Goal: Contribute content: Add original content to the website for others to see

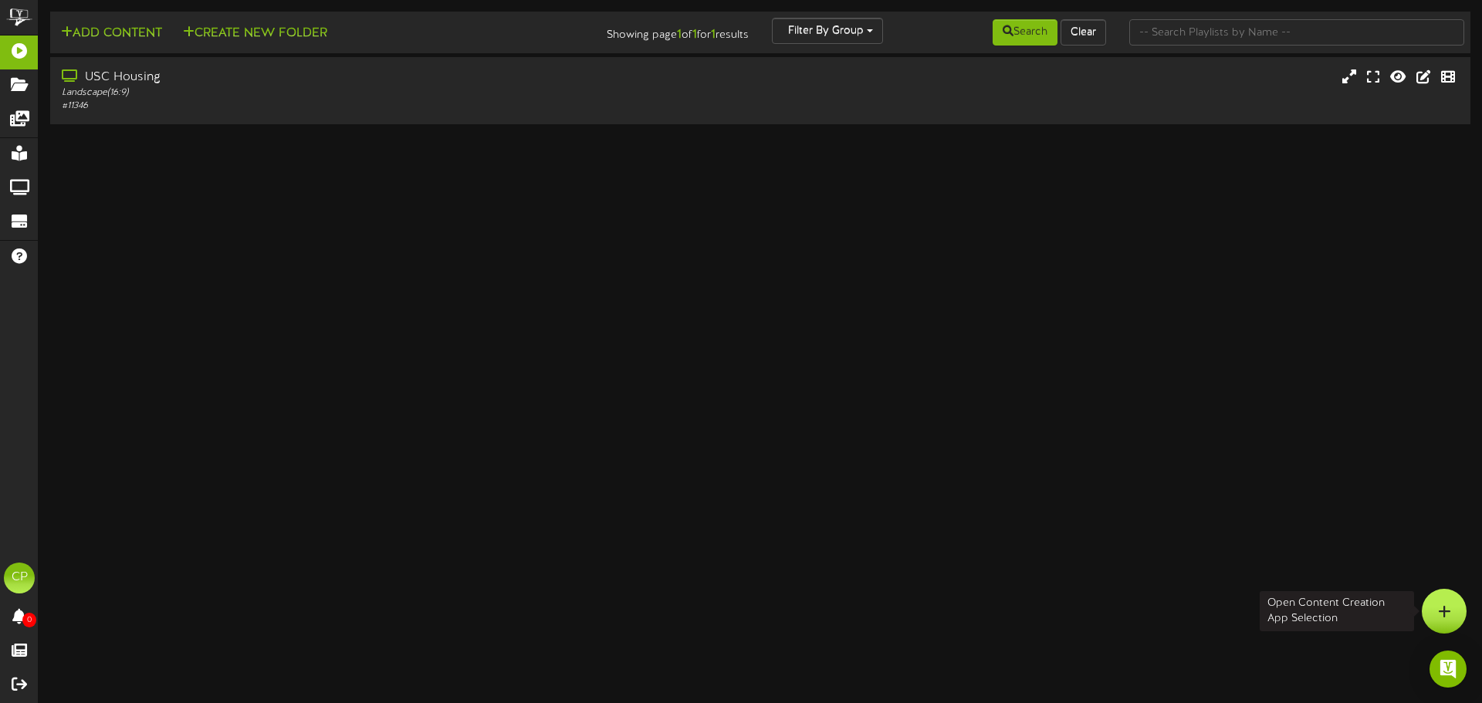
click at [1445, 610] on icon at bounding box center [1444, 611] width 13 height 14
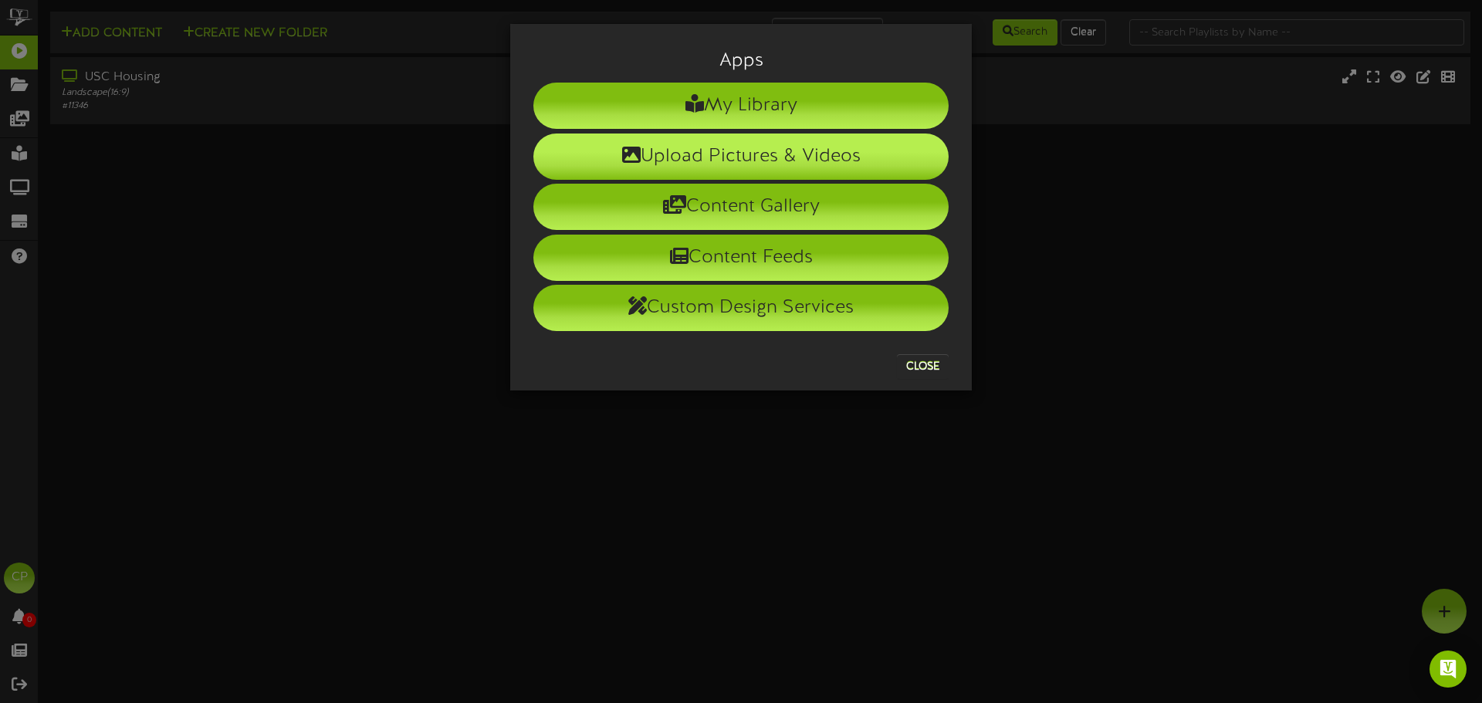
click at [738, 147] on li "Upload Pictures & Videos" at bounding box center [740, 157] width 415 height 46
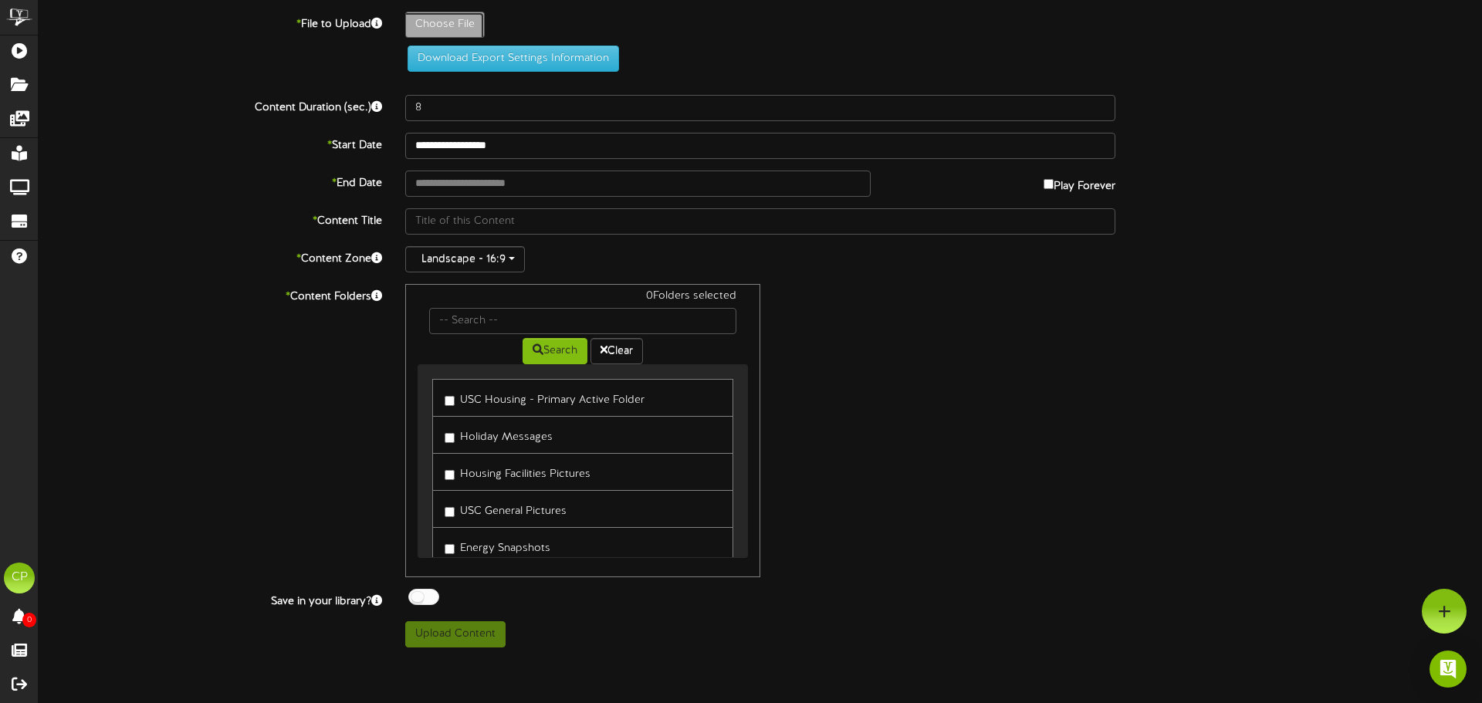
type input "**********"
type input "LegionNight_ResEdcopy"
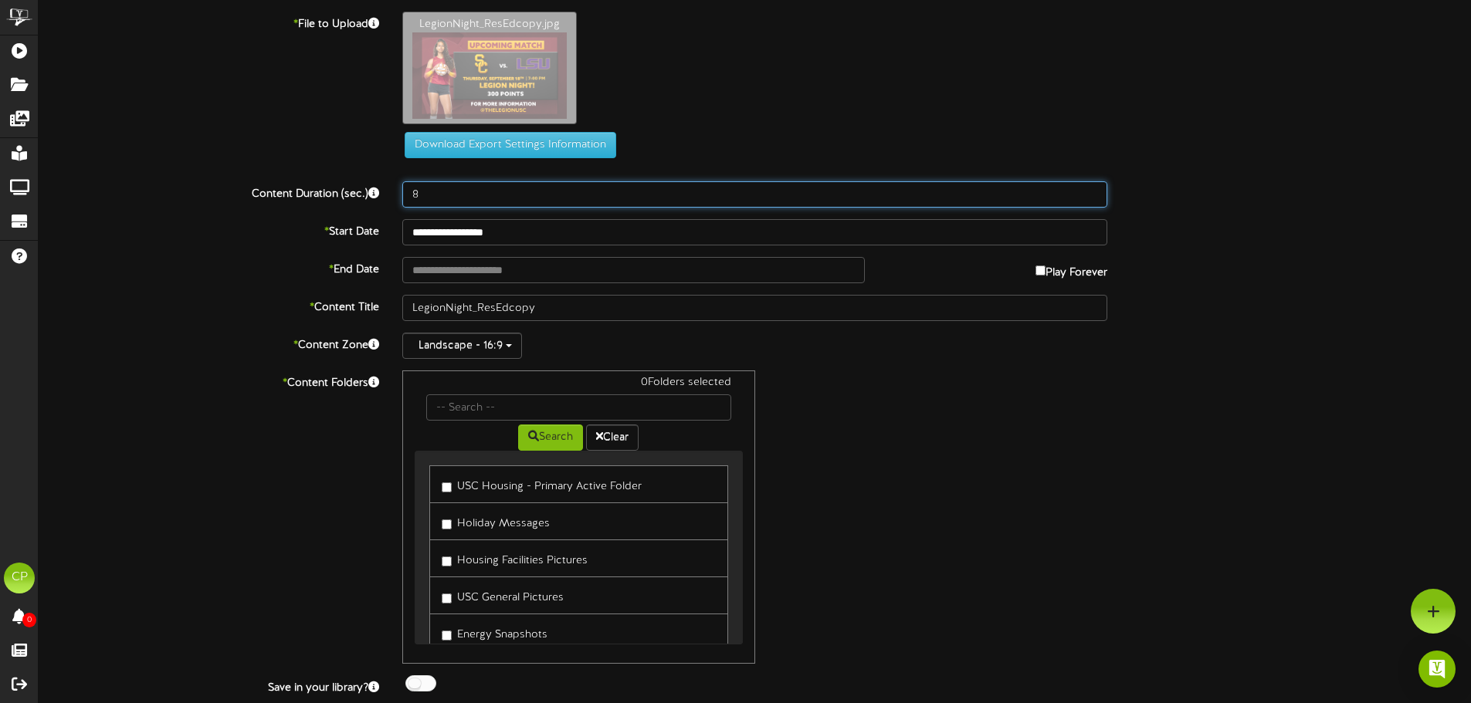
click at [464, 196] on input "8" at bounding box center [754, 194] width 705 height 26
type input "10"
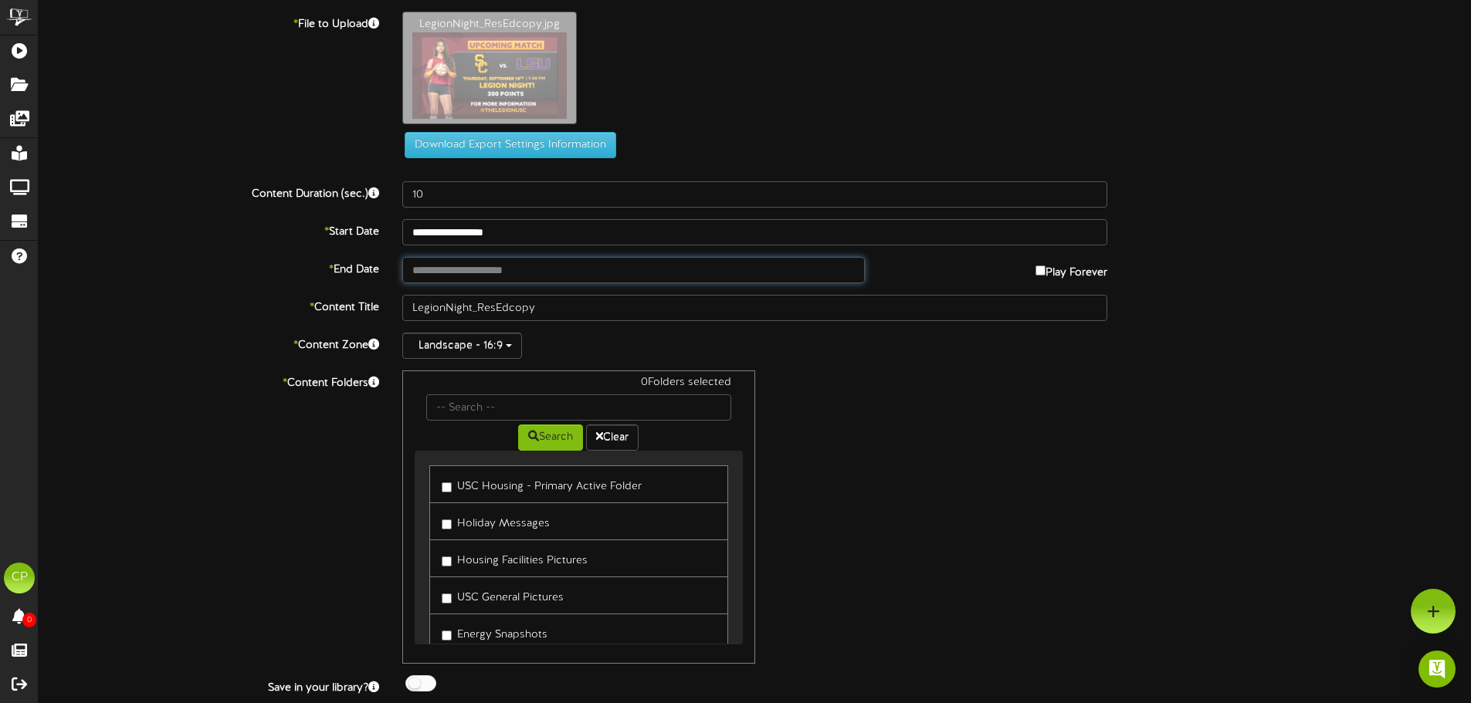
click at [614, 269] on input "text" at bounding box center [633, 270] width 462 height 26
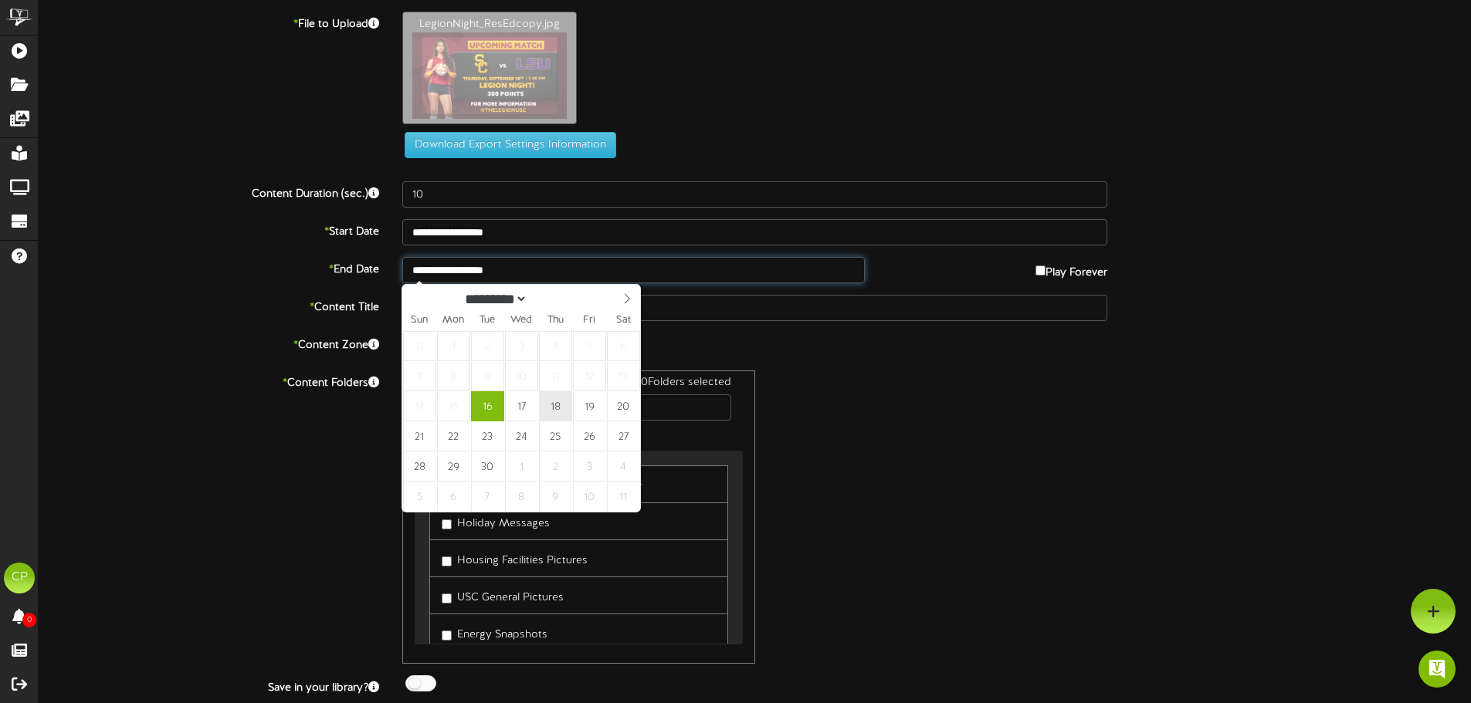
type input "**********"
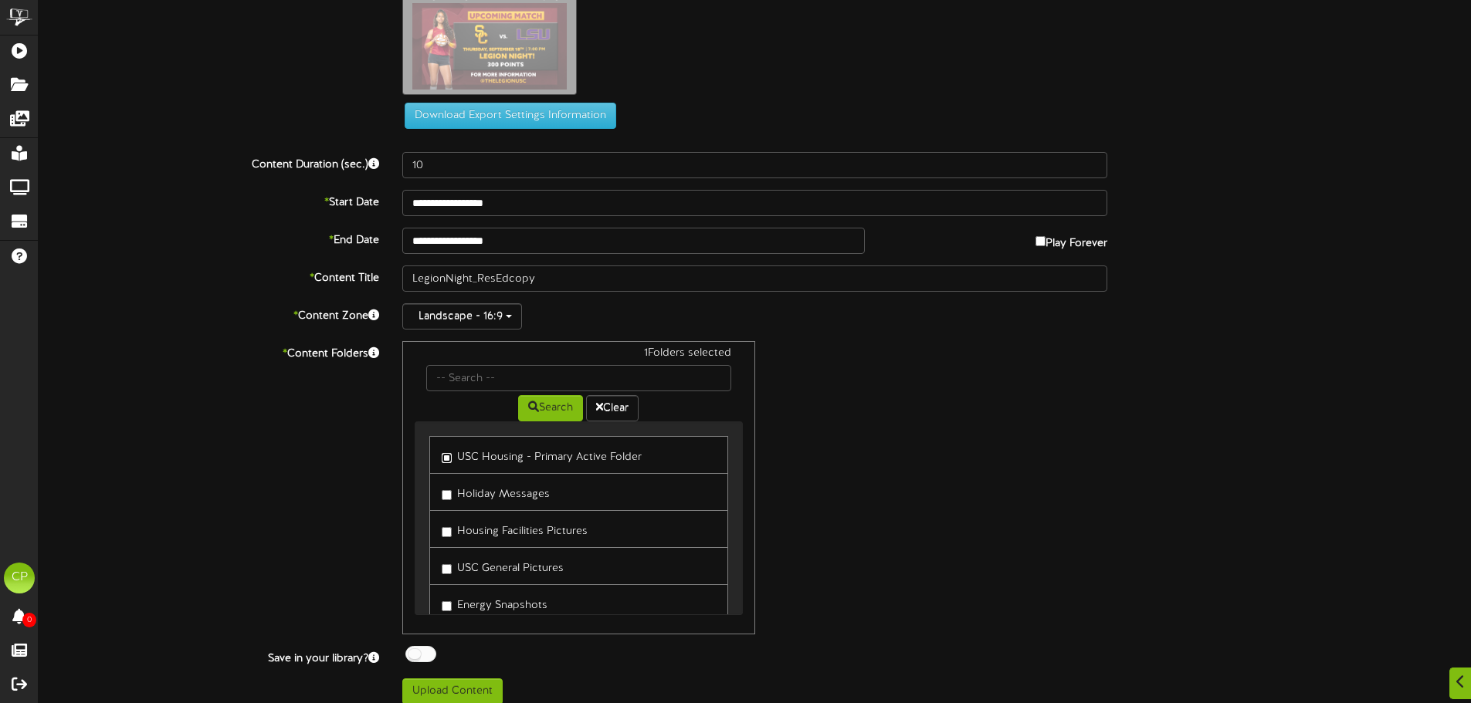
scroll to position [42, 0]
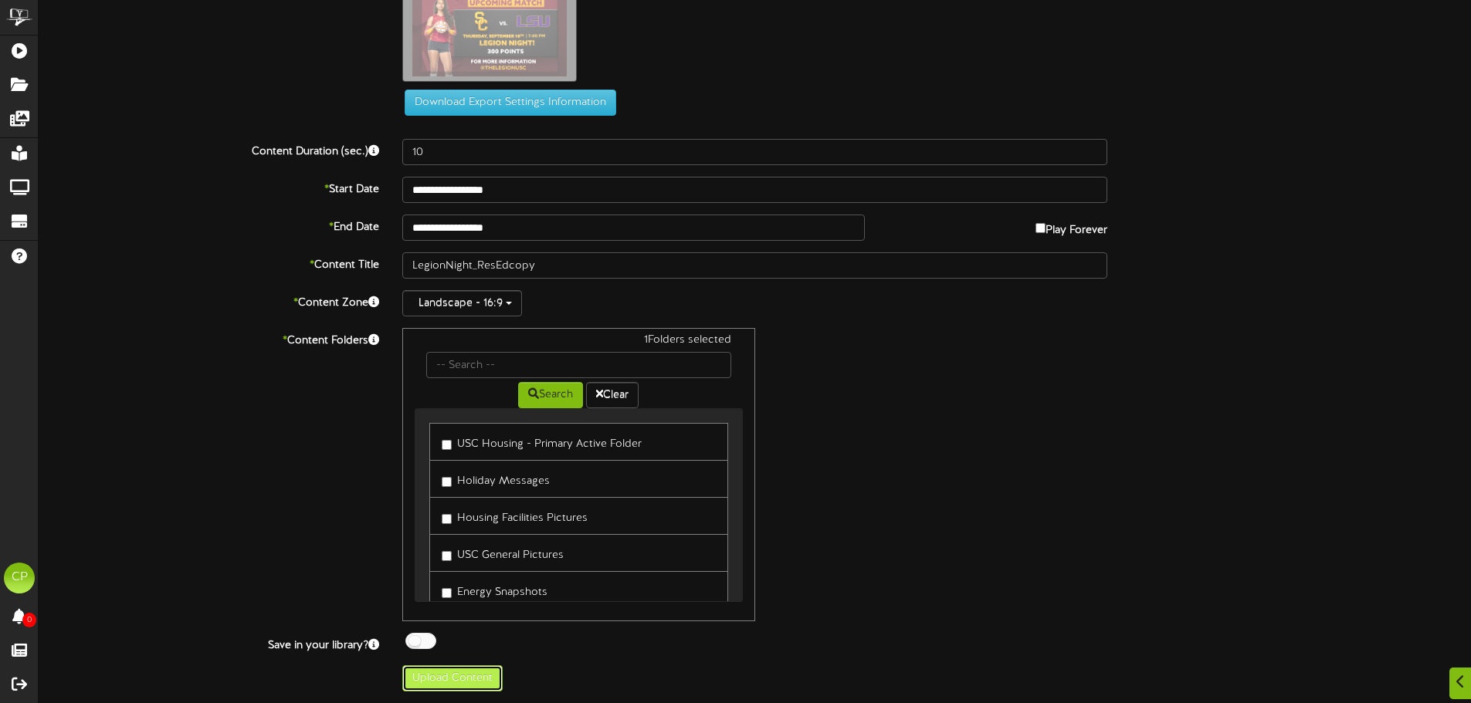
click at [464, 679] on button "Upload Content" at bounding box center [452, 678] width 100 height 26
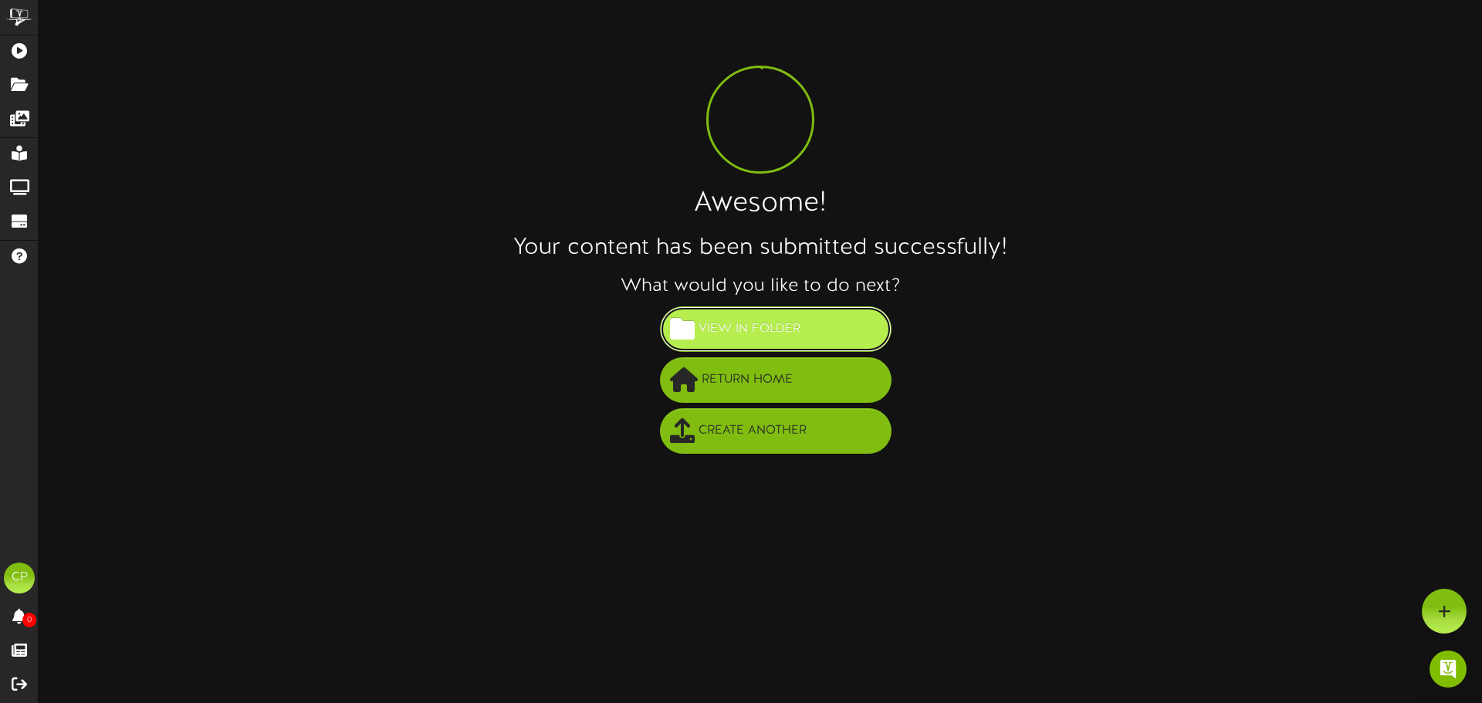
click at [795, 327] on span "View in Folder" at bounding box center [750, 329] width 110 height 25
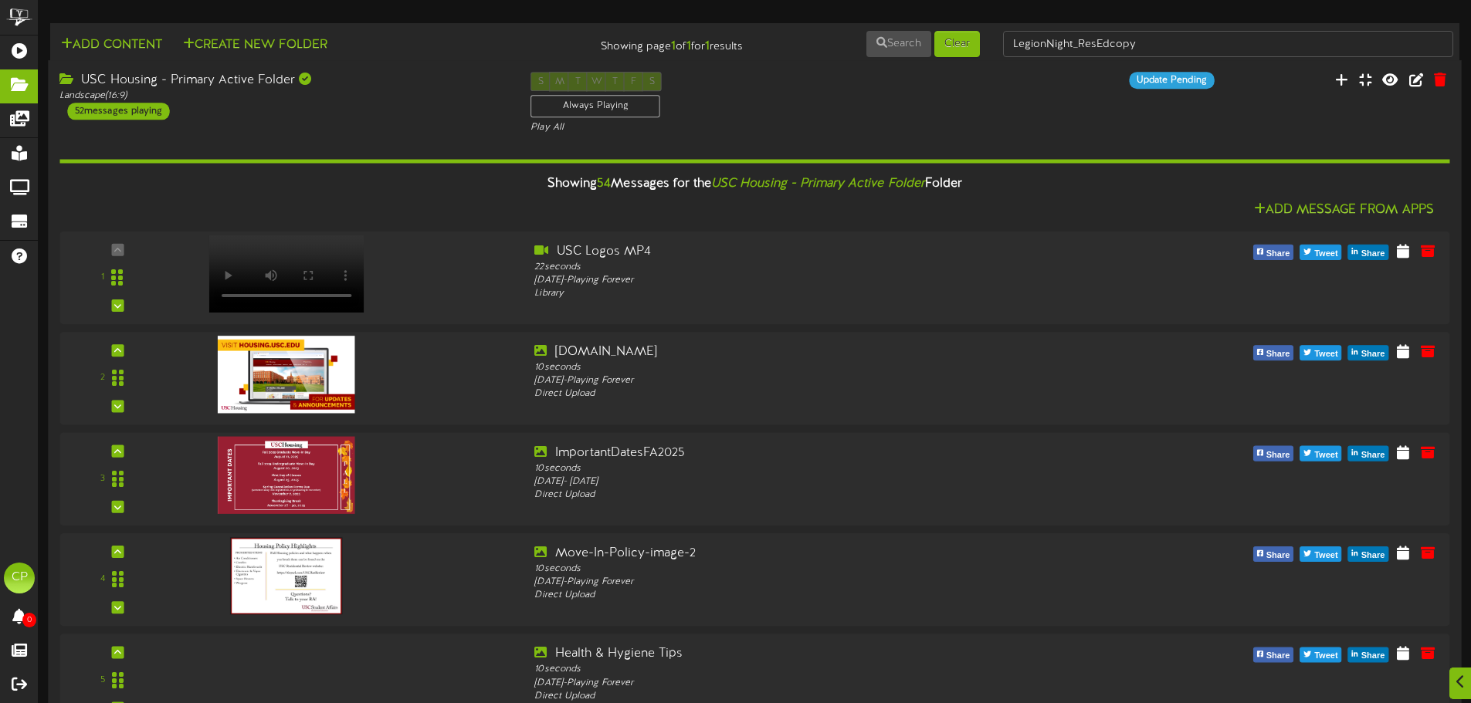
scroll to position [5, 0]
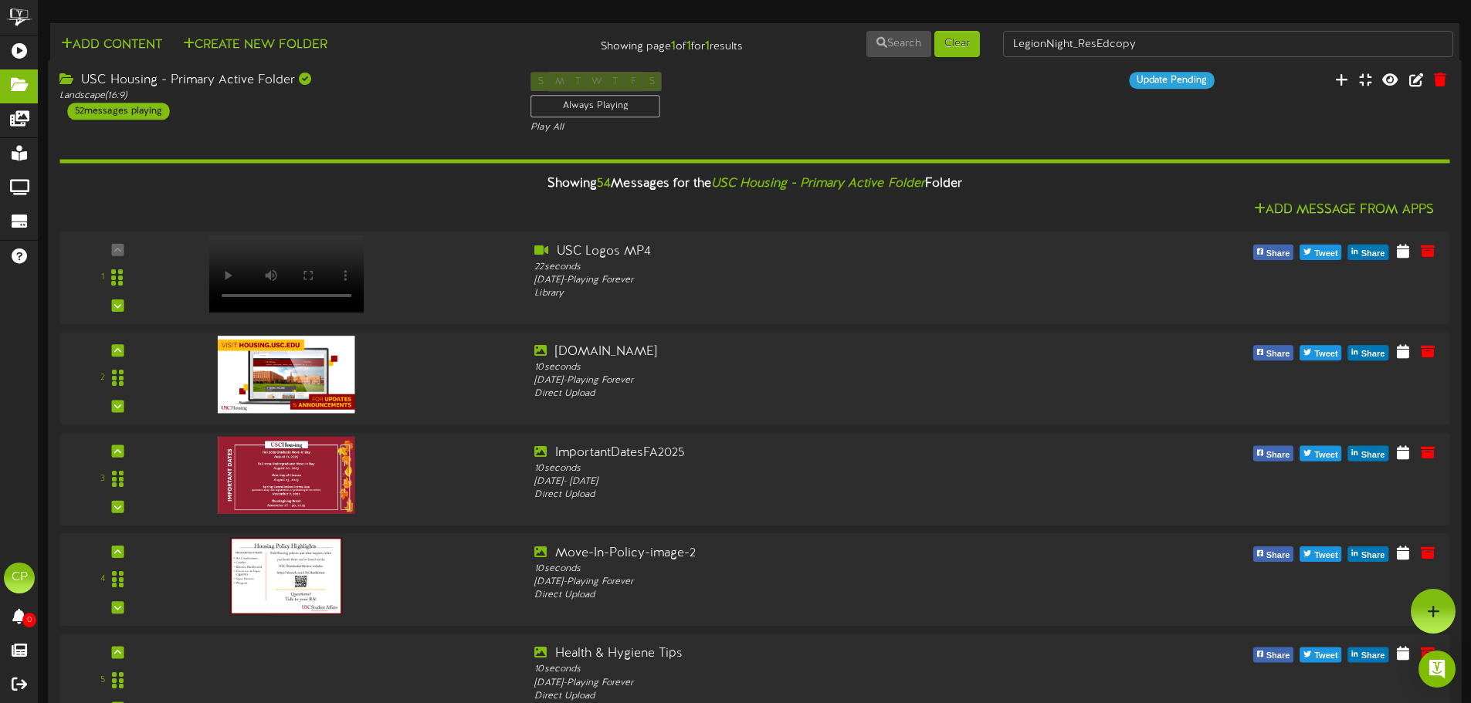
scroll to position [4662, 0]
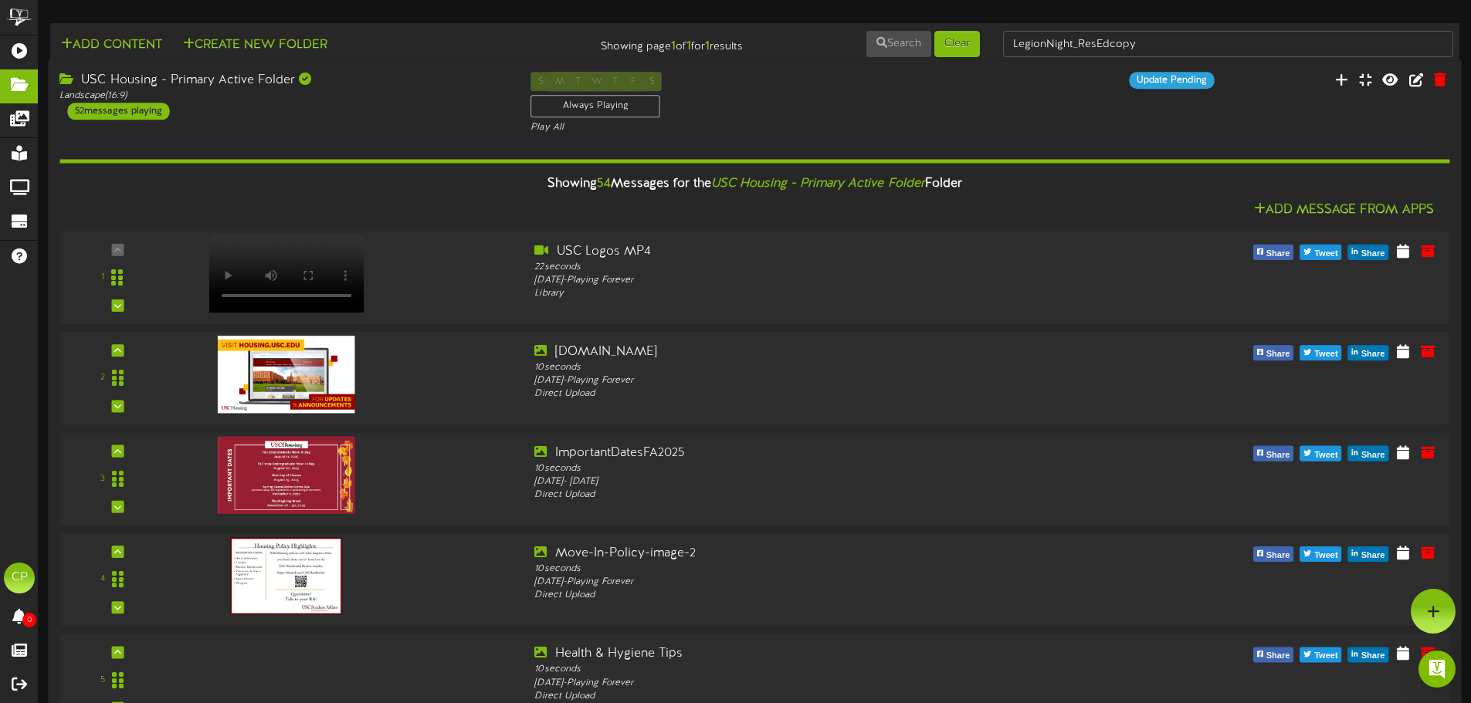
scroll to position [3659, 0]
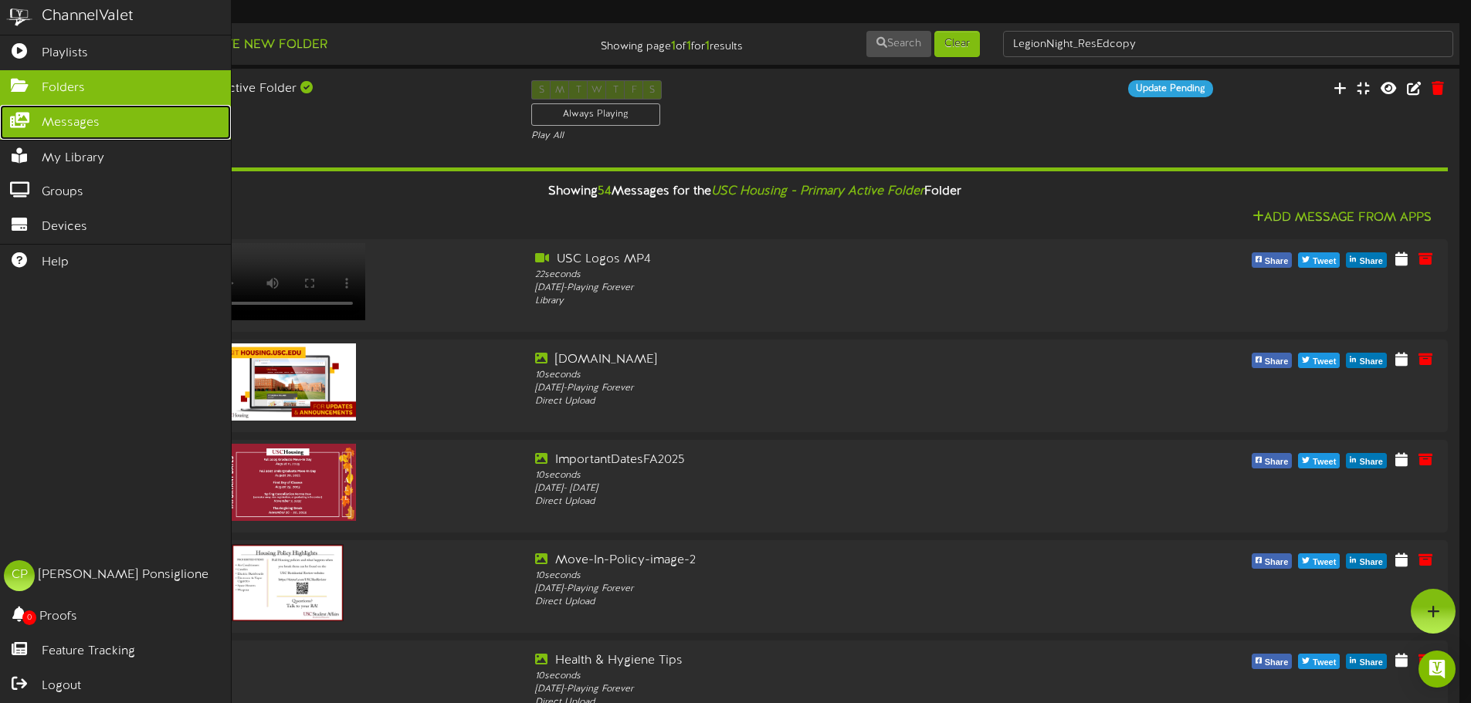
click at [69, 127] on span "Messages" at bounding box center [71, 123] width 58 height 18
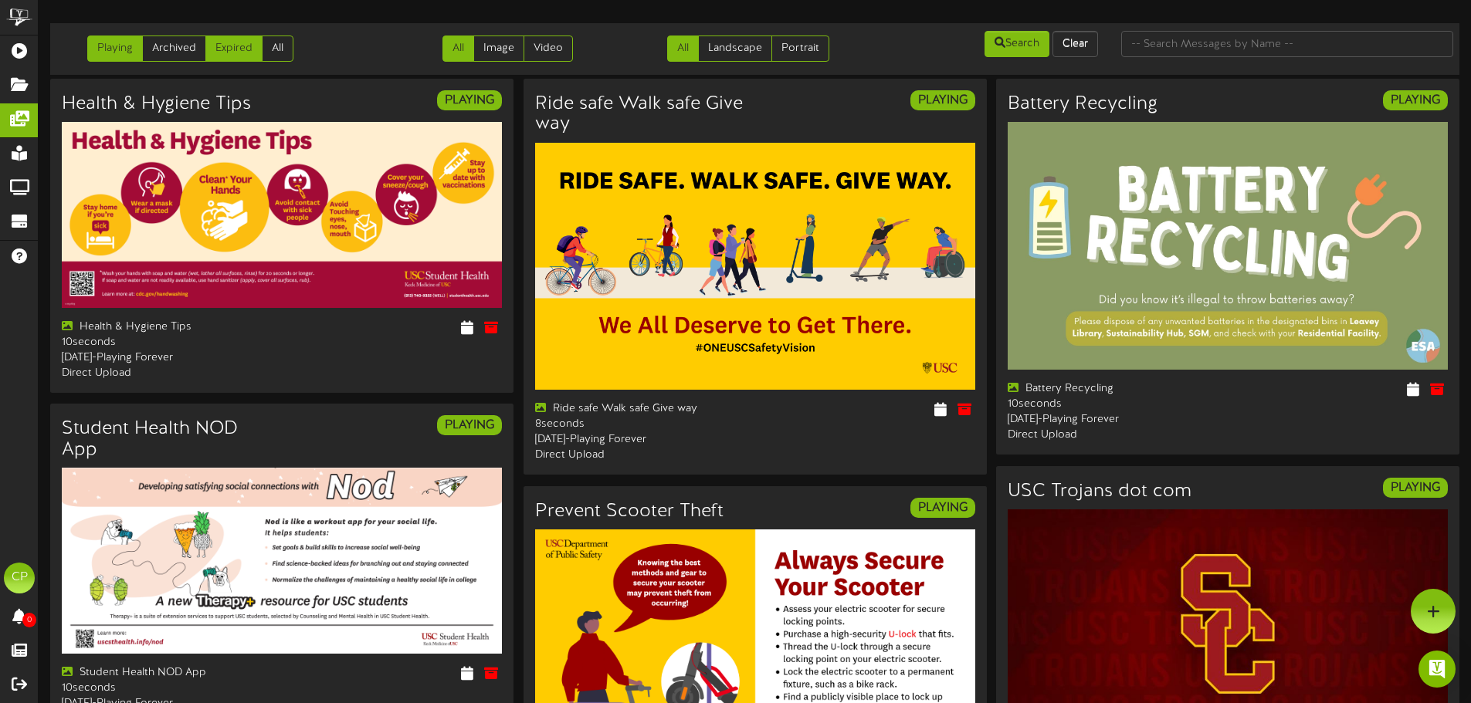
click at [239, 49] on link "Expired" at bounding box center [233, 49] width 57 height 26
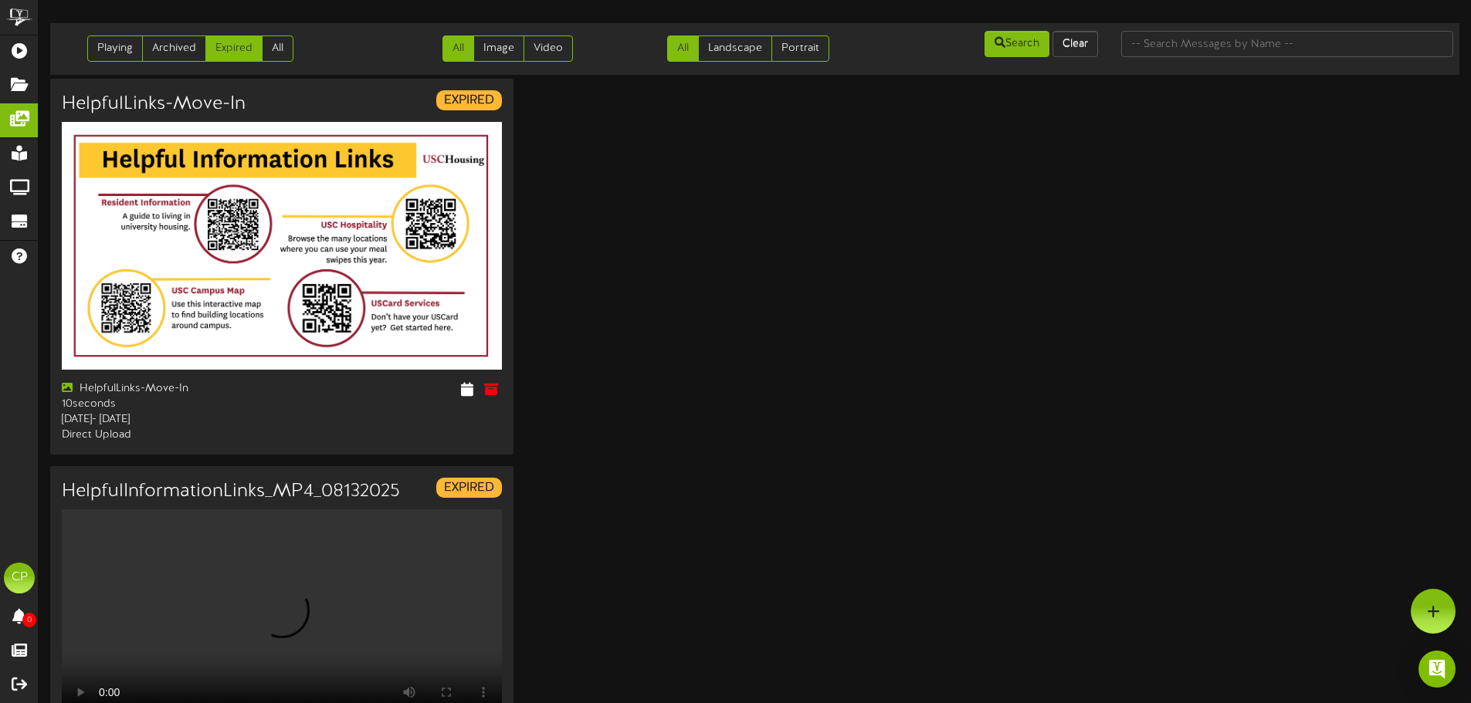
scroll to position [8, 0]
click at [172, 37] on link "Archived" at bounding box center [174, 49] width 64 height 26
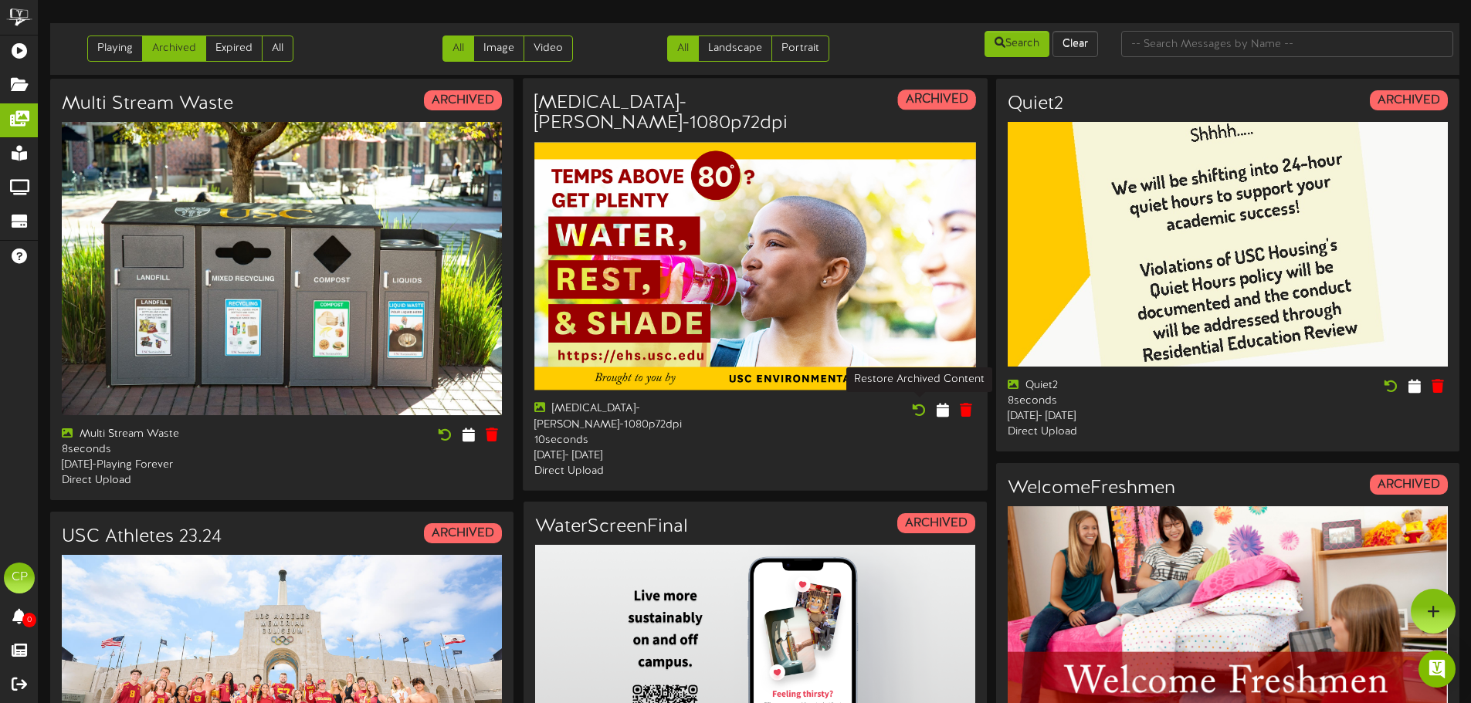
scroll to position [77, 0]
click at [916, 401] on icon at bounding box center [917, 409] width 17 height 17
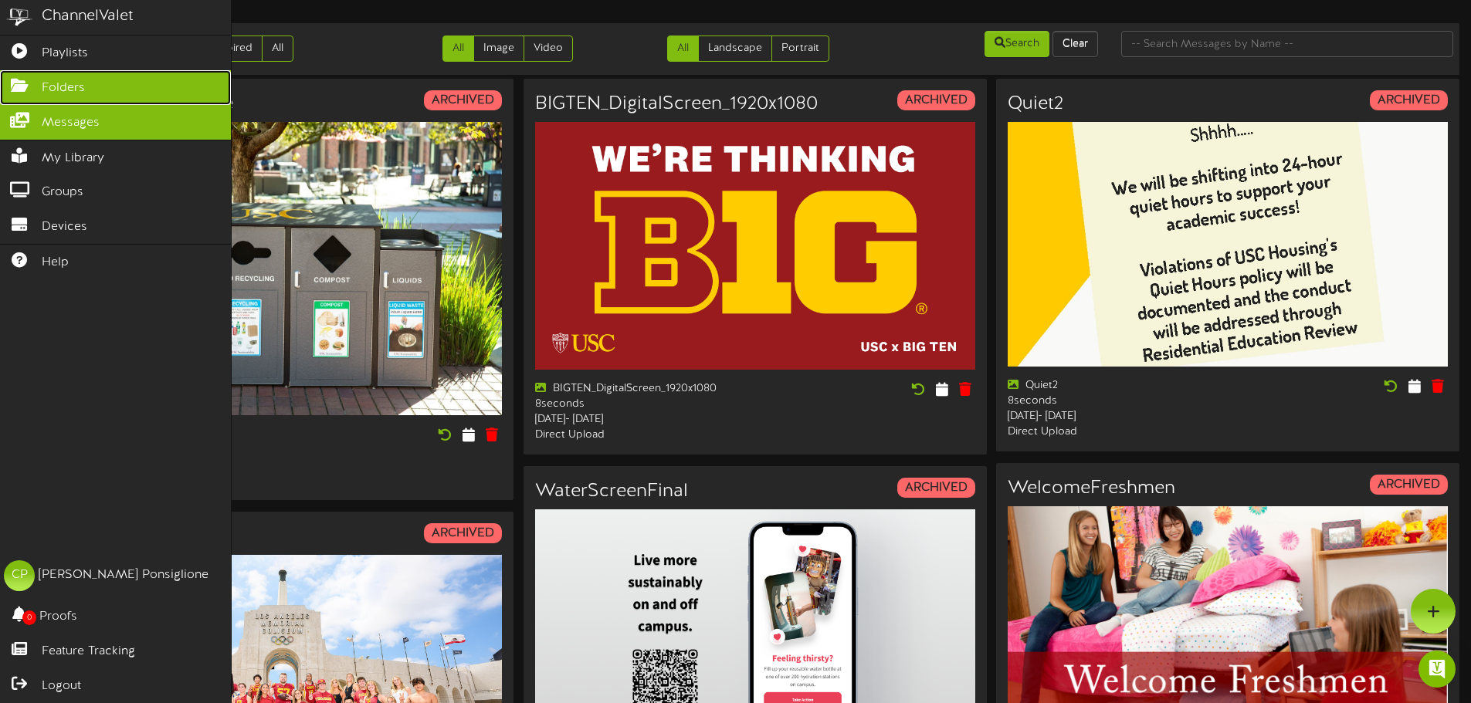
click at [69, 84] on span "Folders" at bounding box center [63, 89] width 43 height 18
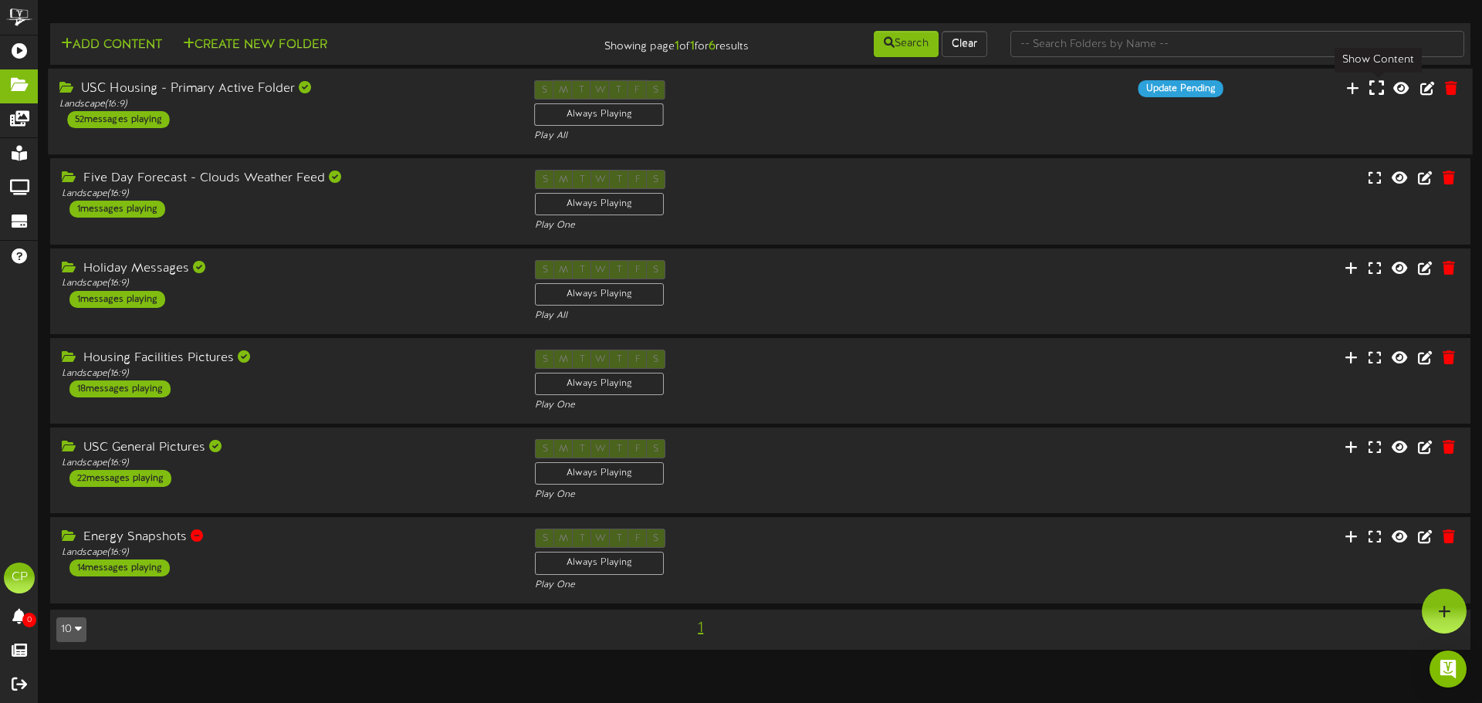
click at [1373, 93] on icon at bounding box center [1377, 88] width 15 height 17
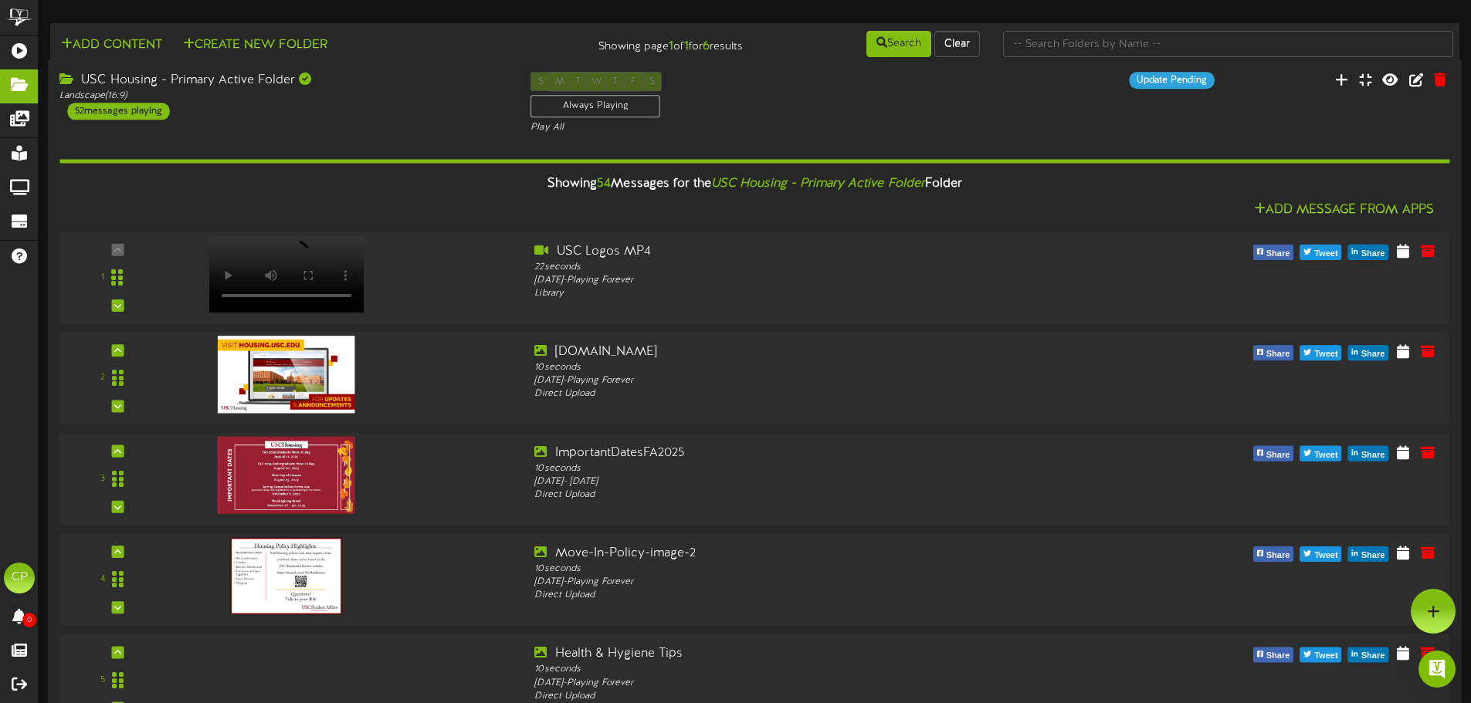
scroll to position [1158, 0]
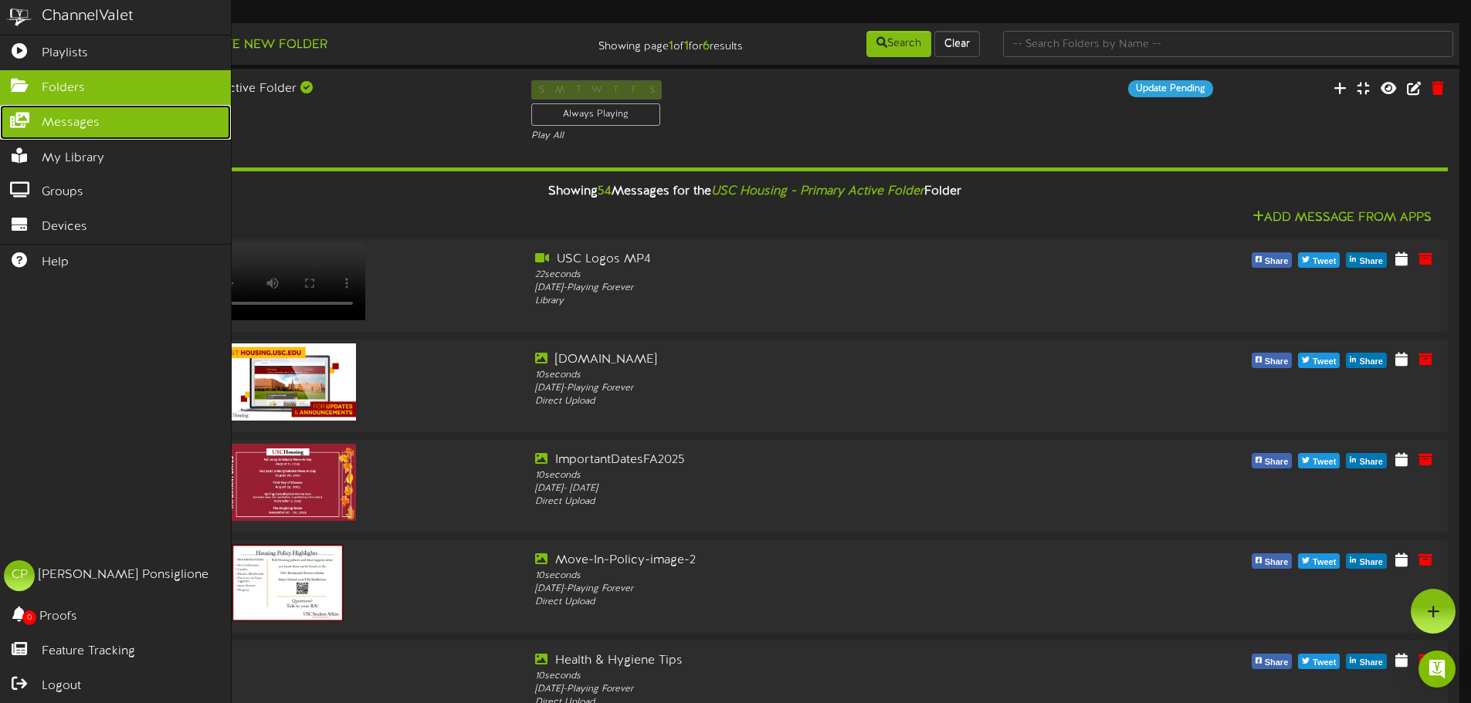
click at [54, 118] on span "Messages" at bounding box center [71, 123] width 58 height 18
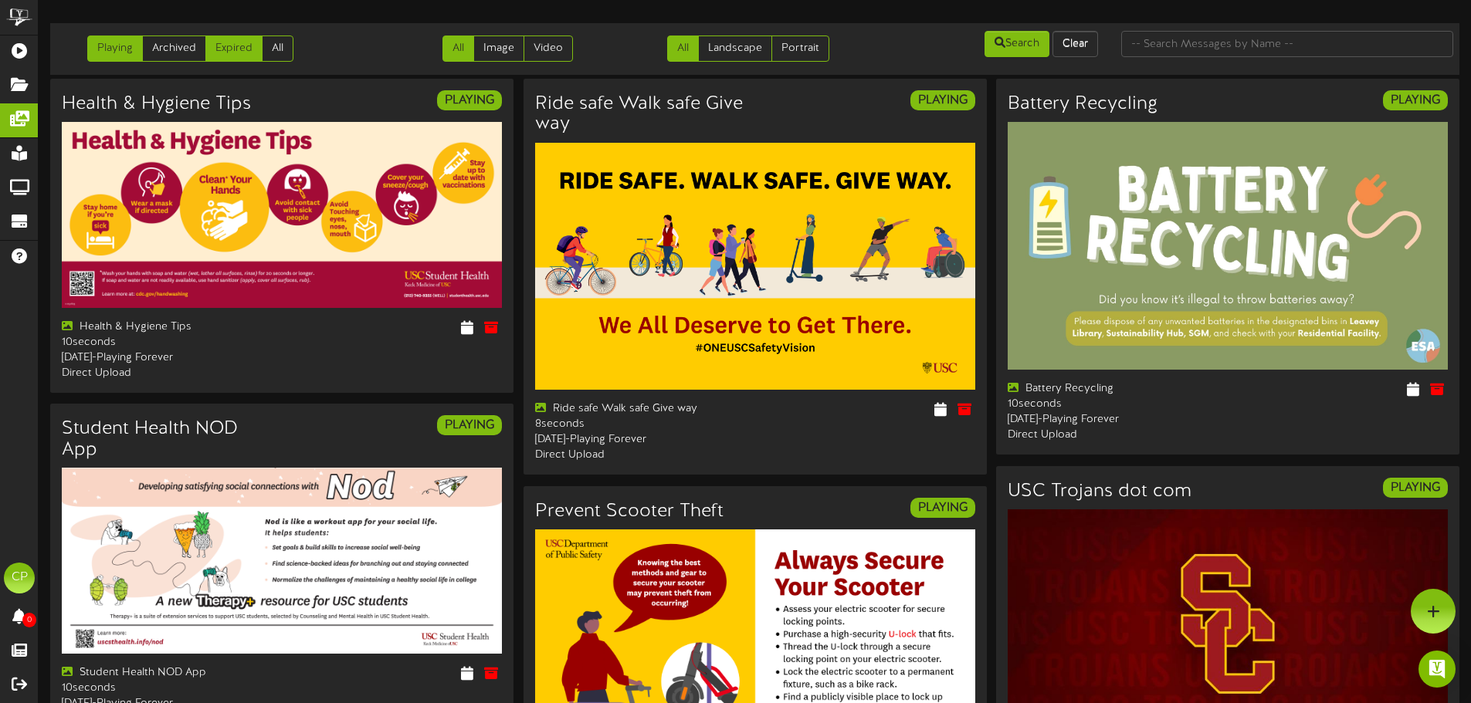
click at [229, 44] on link "Expired" at bounding box center [233, 49] width 57 height 26
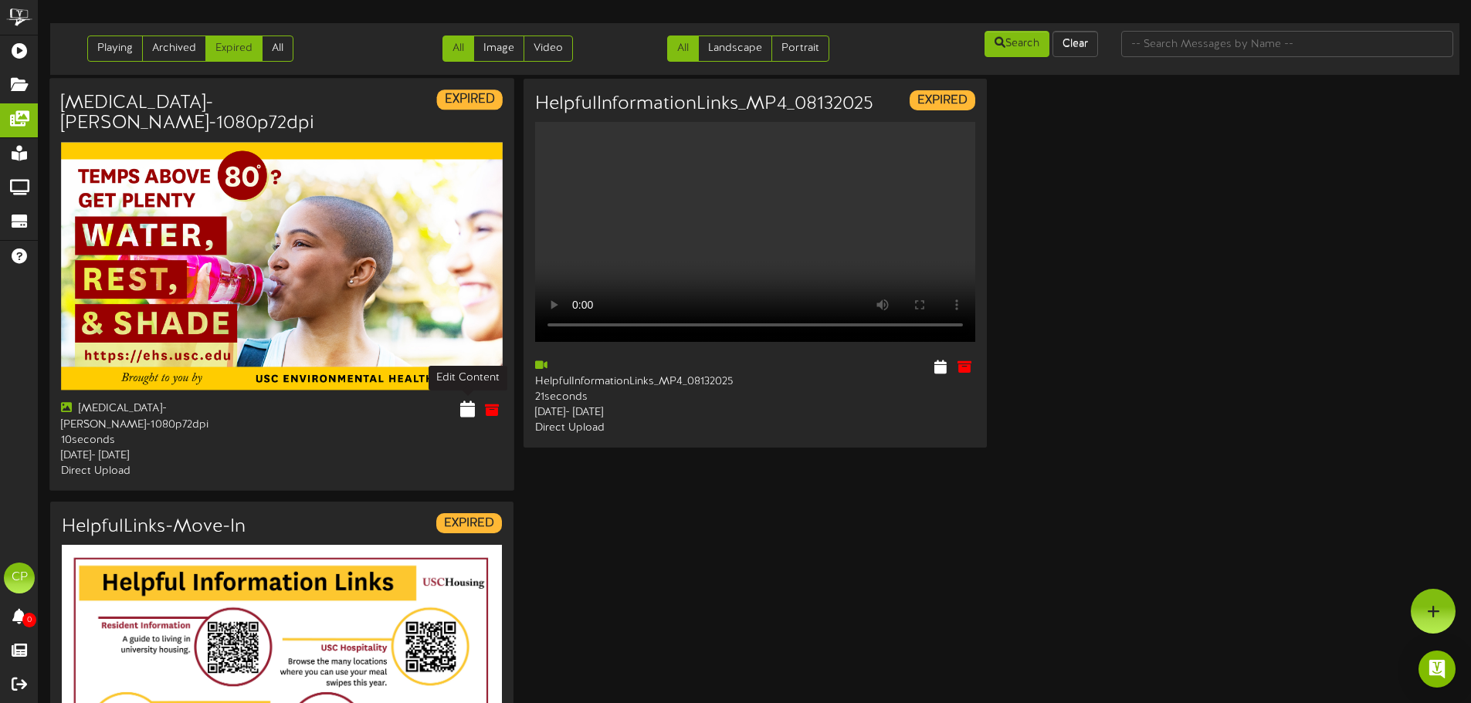
click at [462, 410] on icon at bounding box center [467, 409] width 15 height 17
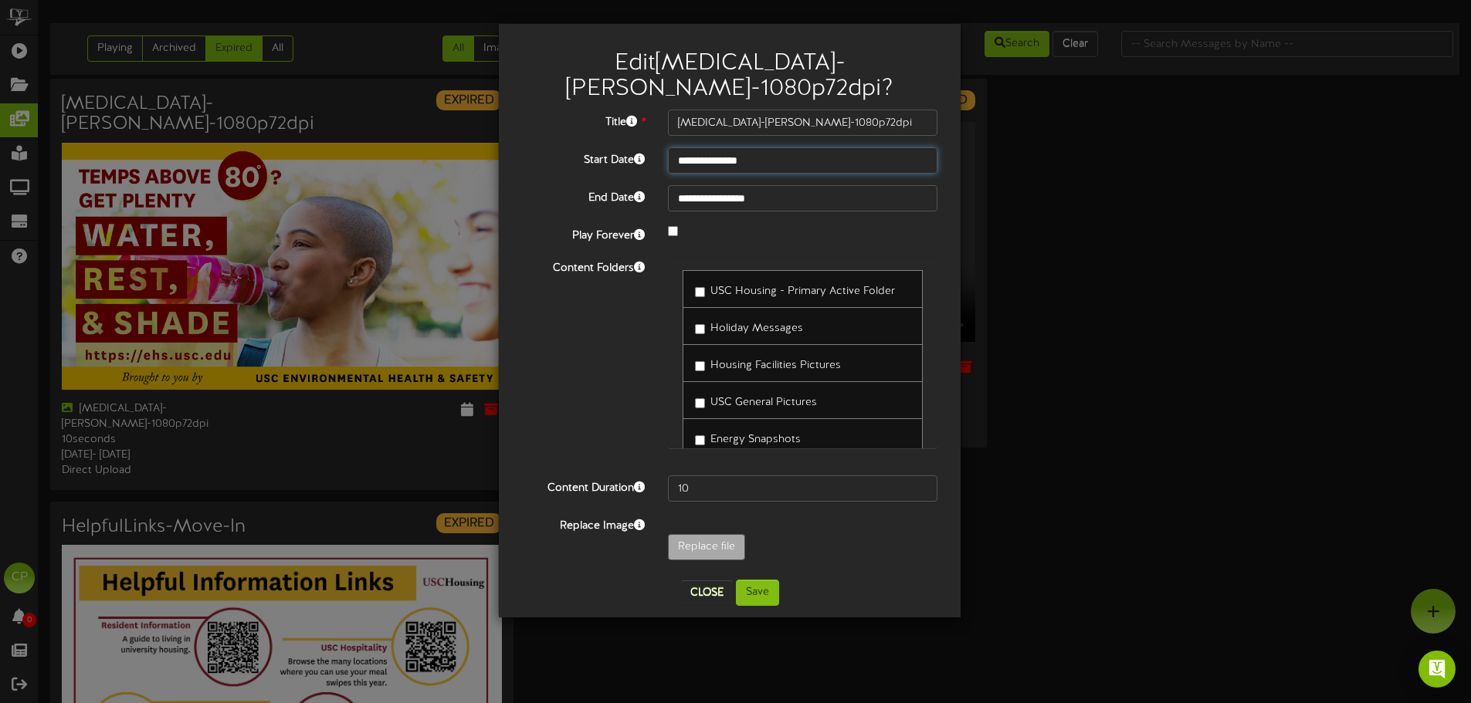
click at [775, 155] on input "**********" at bounding box center [802, 160] width 269 height 26
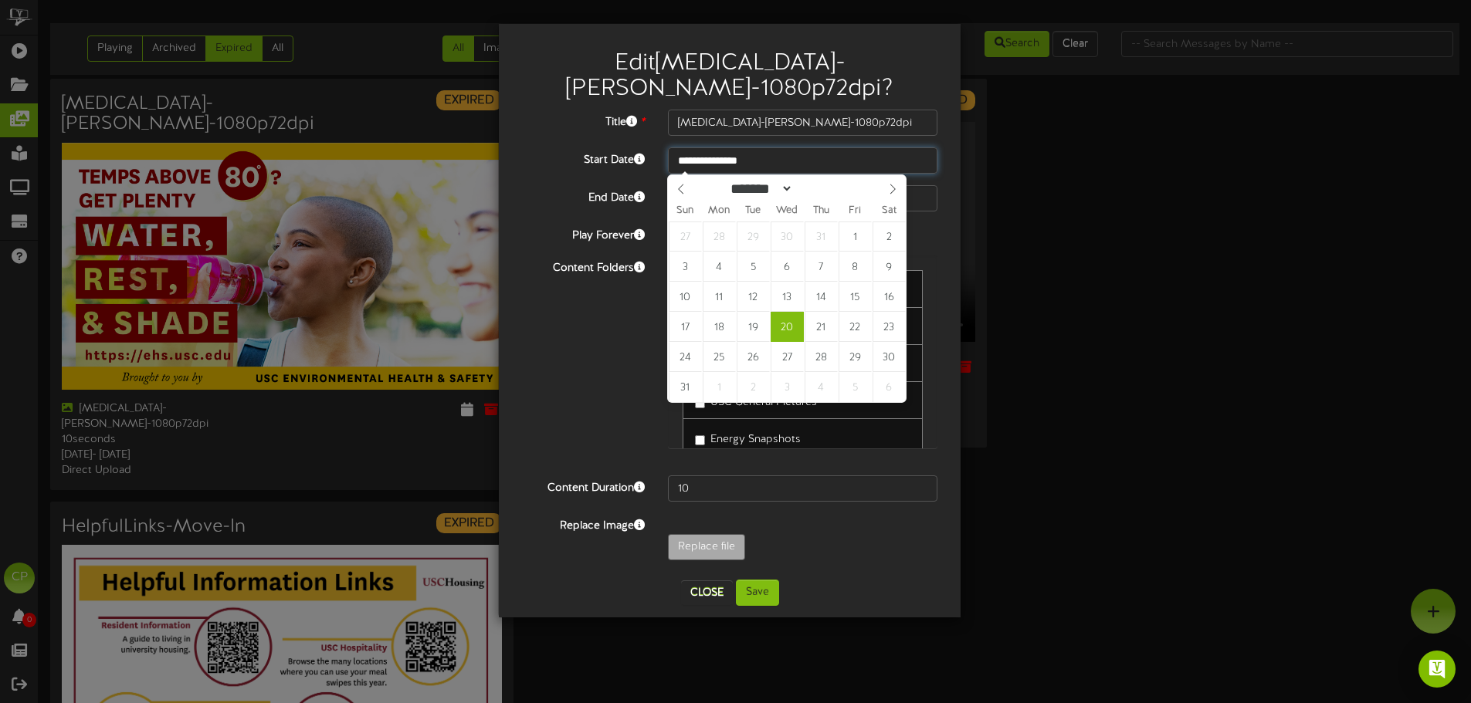
click at [800, 157] on input "**********" at bounding box center [802, 160] width 269 height 26
select select "*"
click at [890, 187] on icon at bounding box center [892, 189] width 11 height 11
type input "**********"
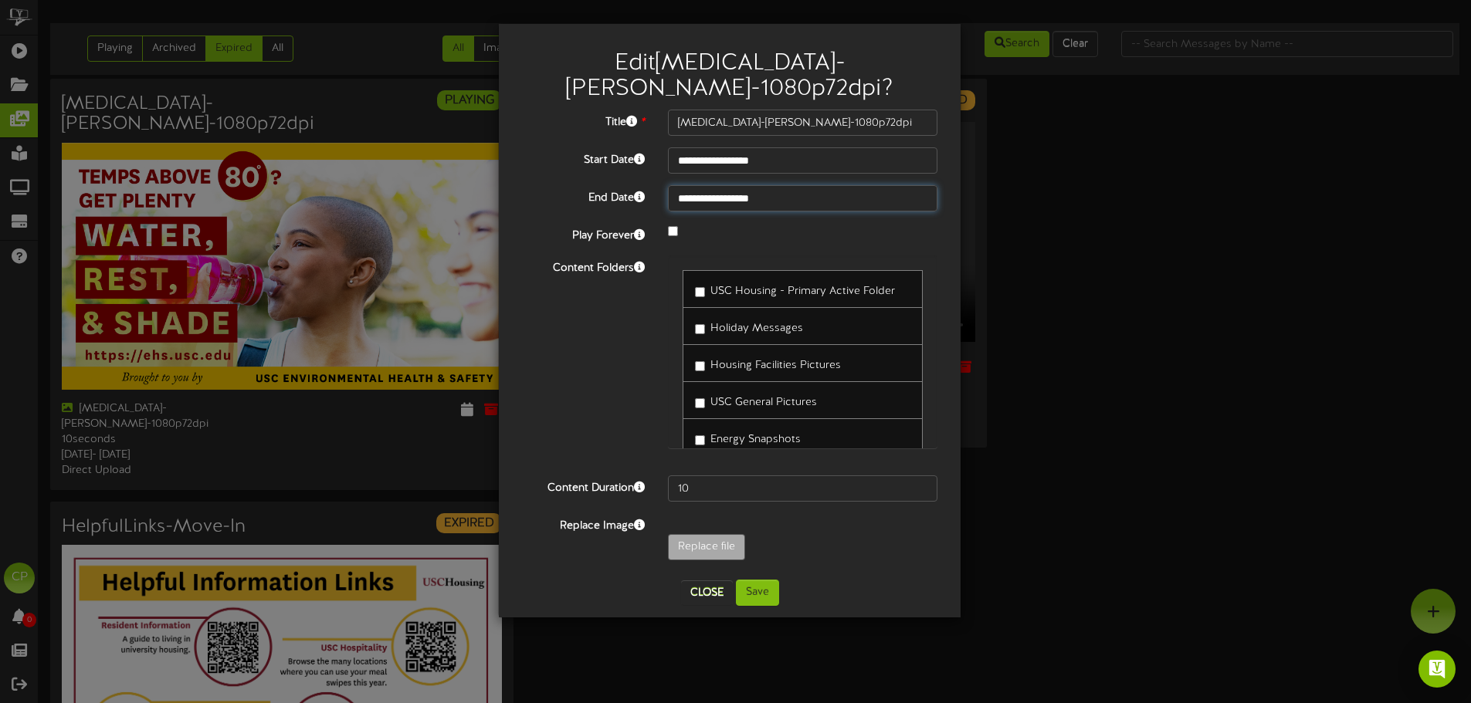
click at [791, 197] on input "**********" at bounding box center [802, 198] width 269 height 26
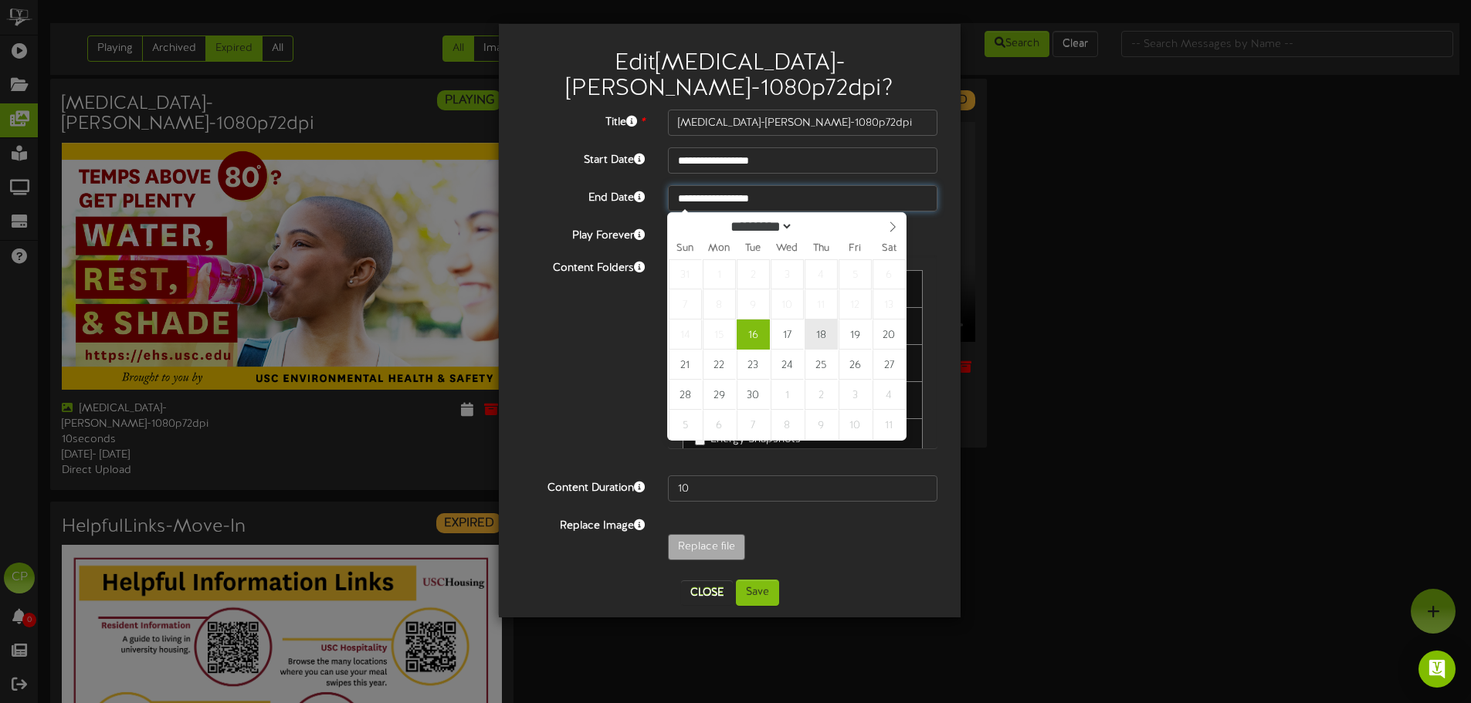
type input "**********"
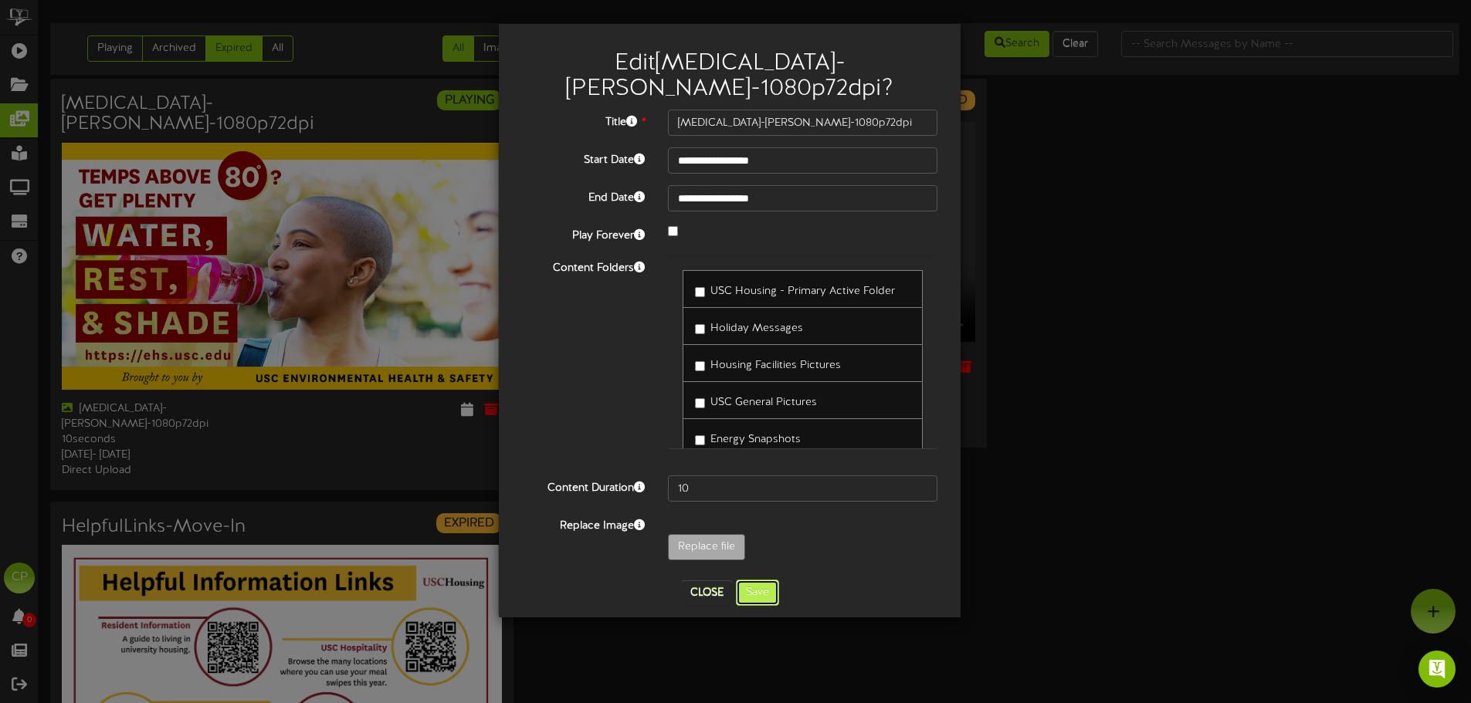
click at [758, 598] on button "Save" at bounding box center [757, 593] width 43 height 26
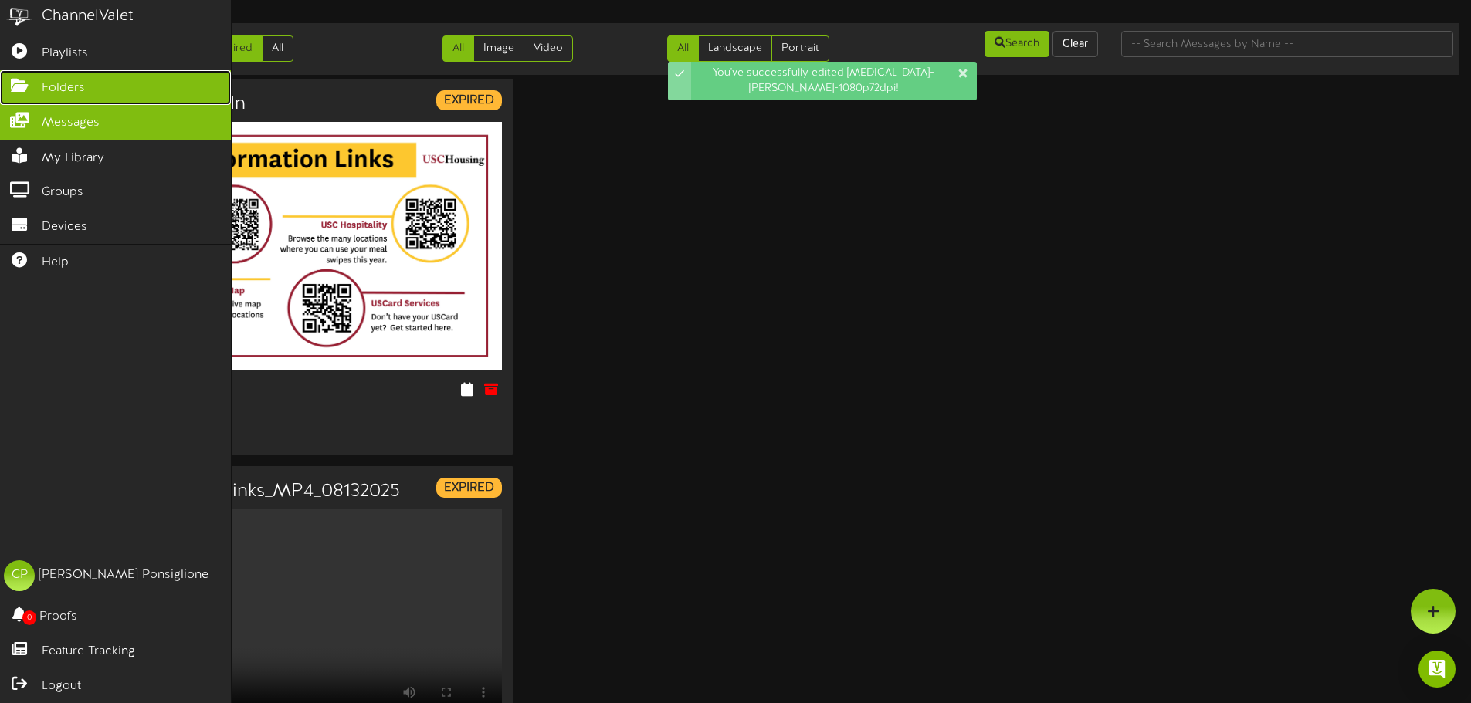
click at [65, 89] on span "Folders" at bounding box center [63, 89] width 43 height 18
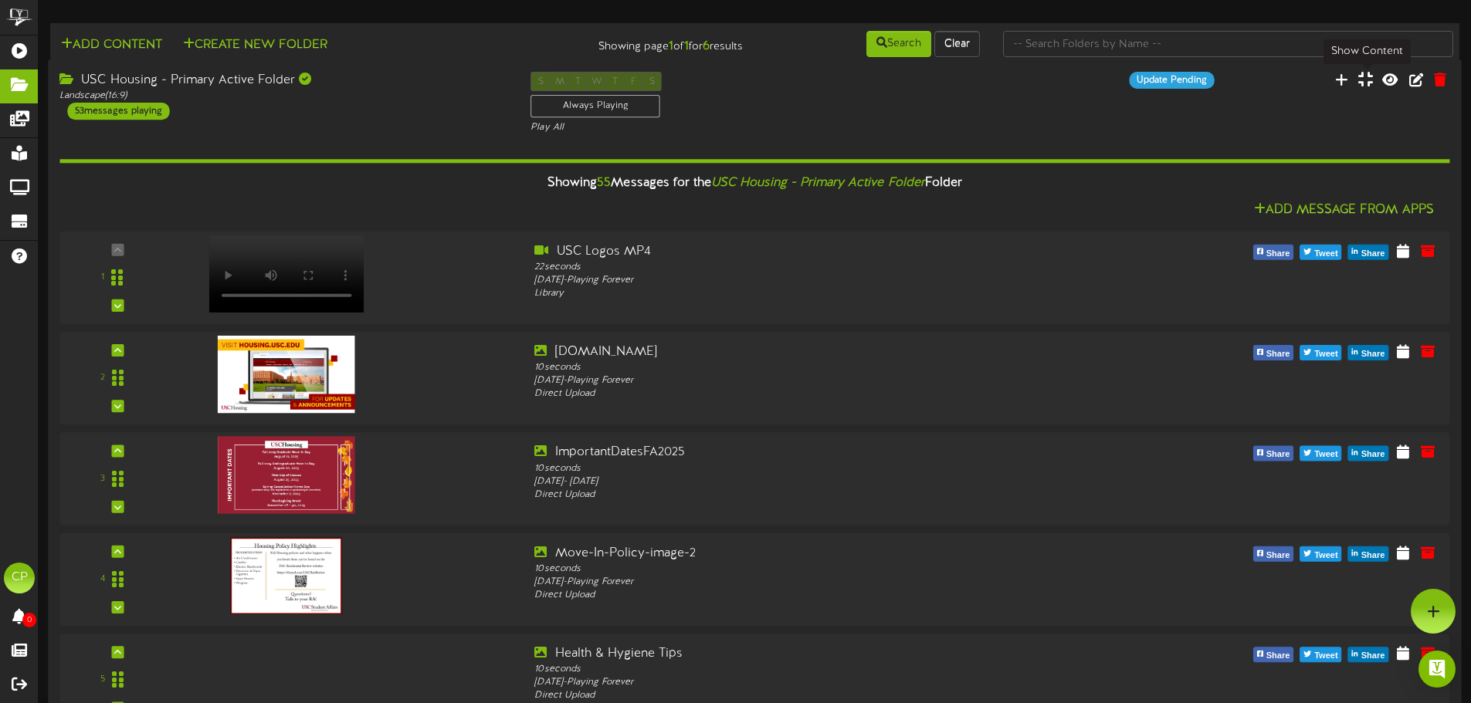
click at [1363, 80] on icon at bounding box center [1365, 79] width 15 height 17
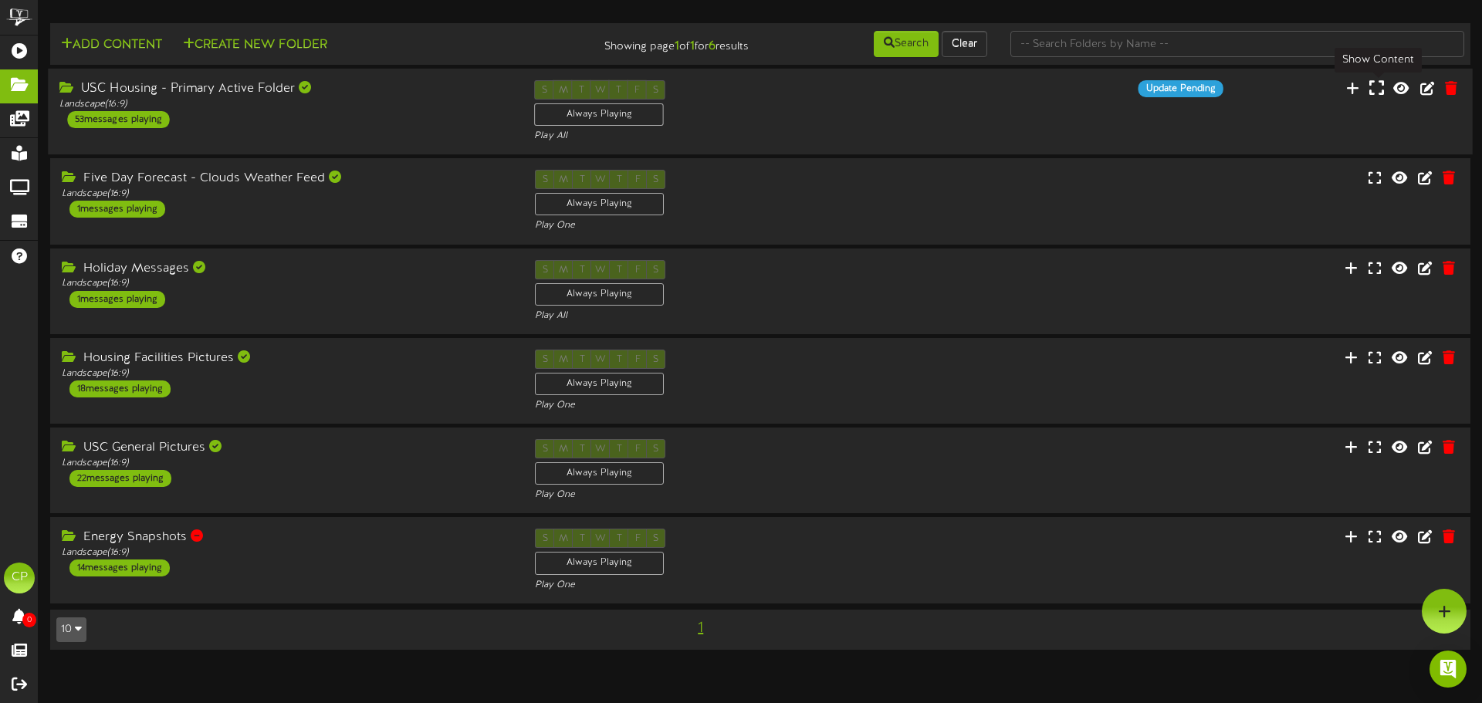
click at [1375, 91] on icon at bounding box center [1377, 88] width 15 height 17
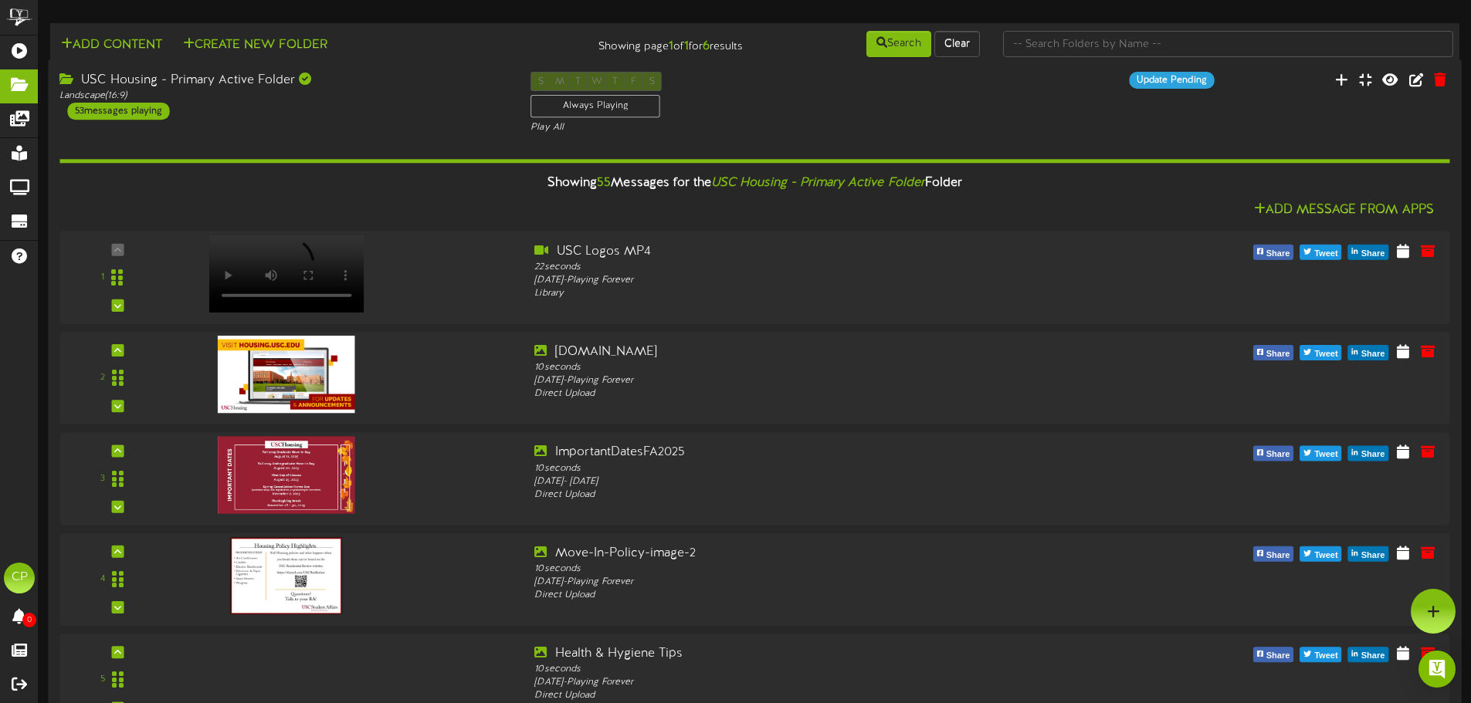
scroll to position [5172, 0]
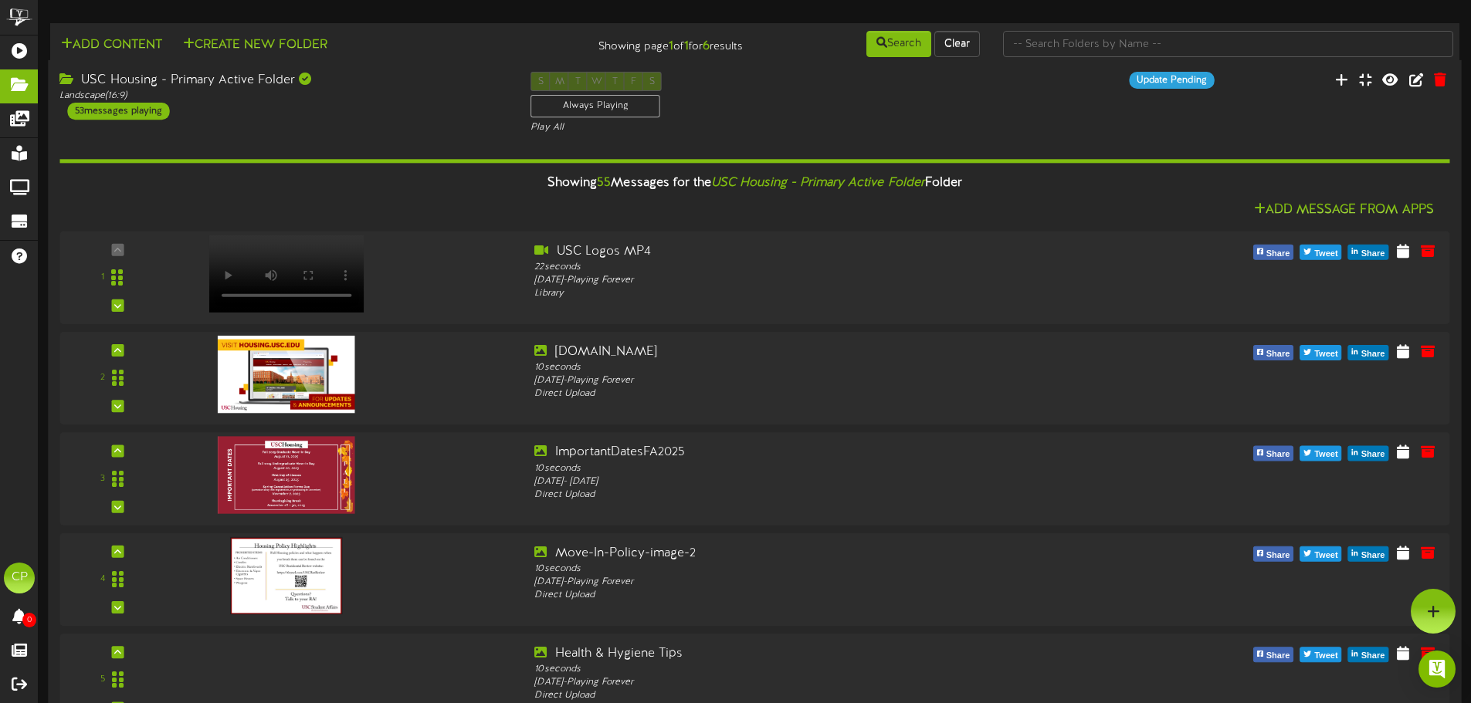
scroll to position [3242, 0]
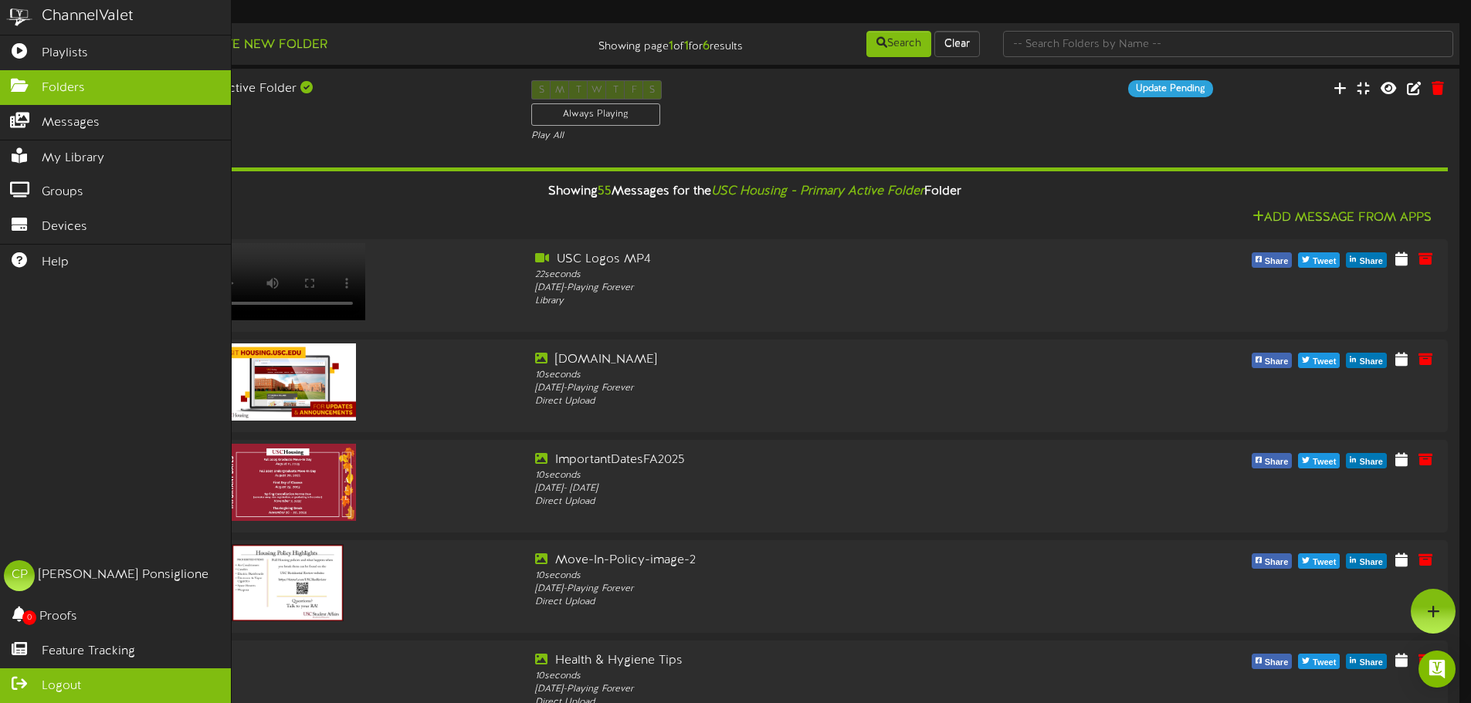
click at [65, 686] on span "Logout" at bounding box center [61, 687] width 39 height 18
